Goal: Navigation & Orientation: Find specific page/section

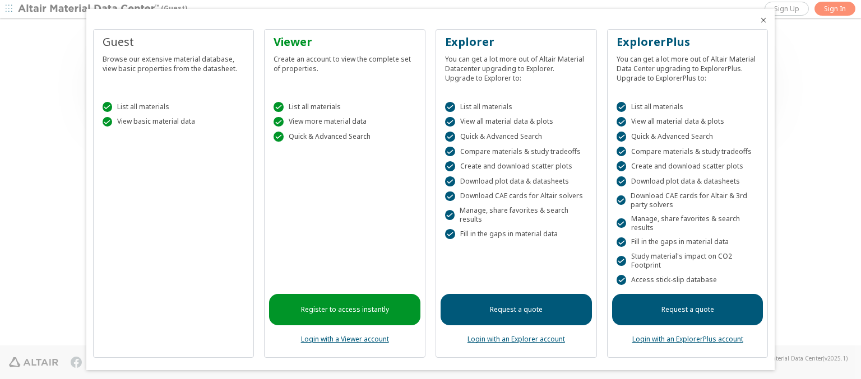
click at [759, 20] on icon "Close" at bounding box center [763, 20] width 9 height 9
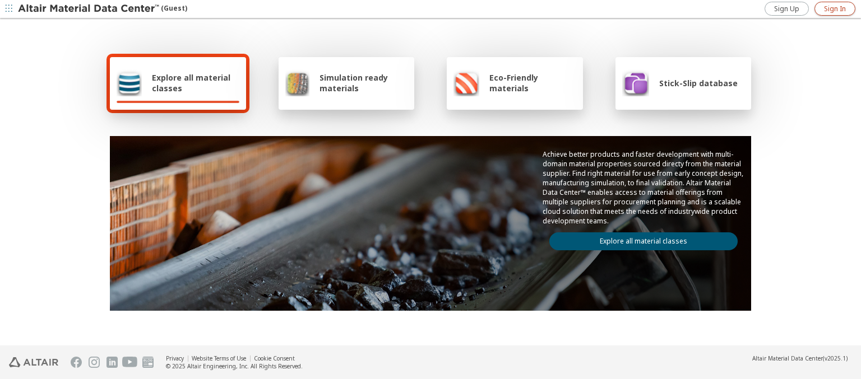
click at [835, 8] on span "Sign In" at bounding box center [835, 8] width 22 height 9
click at [89, 9] on img at bounding box center [89, 8] width 143 height 11
click at [191, 83] on span "Explore all material classes" at bounding box center [195, 82] width 87 height 21
click at [639, 239] on link "Explore all material classes" at bounding box center [643, 242] width 188 height 18
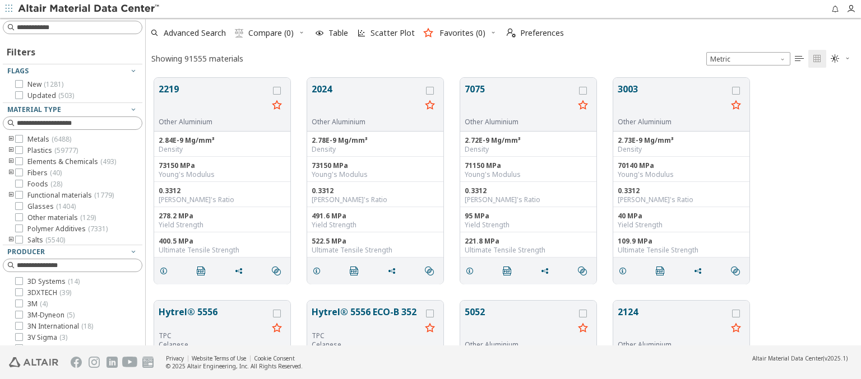
scroll to position [268, 706]
click at [532, 33] on span "Preferences" at bounding box center [542, 33] width 44 height 8
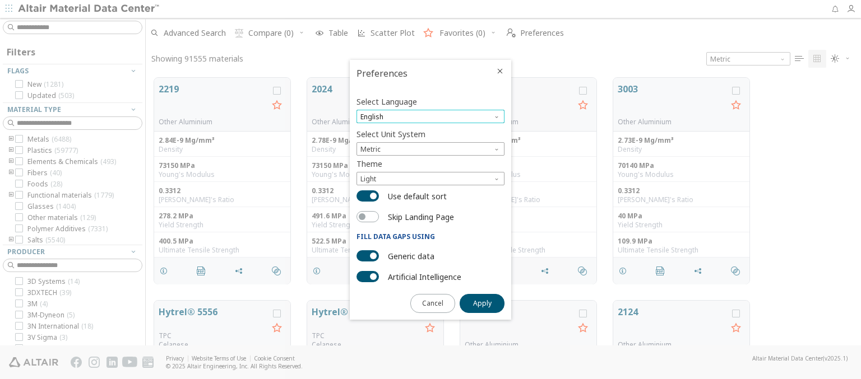
click at [430, 117] on span "English" at bounding box center [430, 116] width 148 height 13
click at [430, 144] on span "Deutsch" at bounding box center [430, 145] width 139 height 8
click at [482, 303] on span "Apply" at bounding box center [482, 303] width 18 height 9
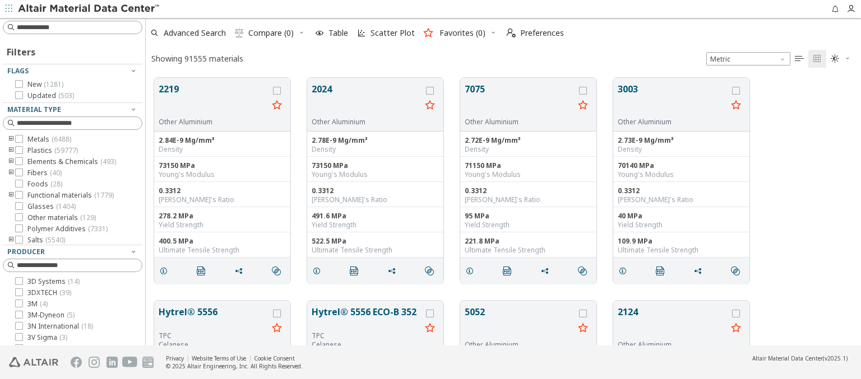
type input "****"
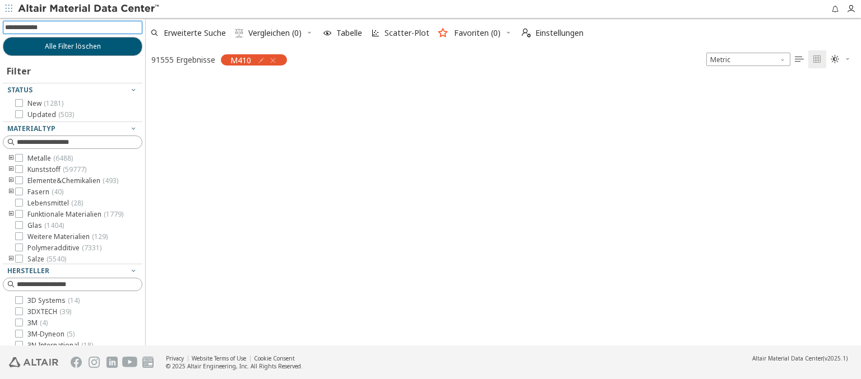
scroll to position [266, 706]
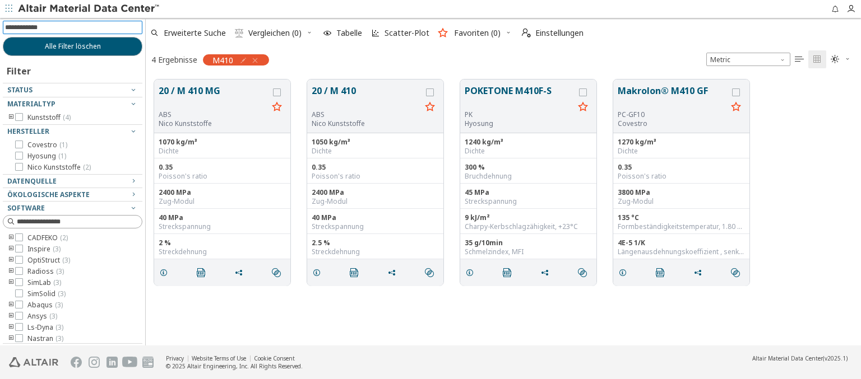
click at [89, 9] on img at bounding box center [89, 8] width 143 height 11
